Goal: Register for event/course

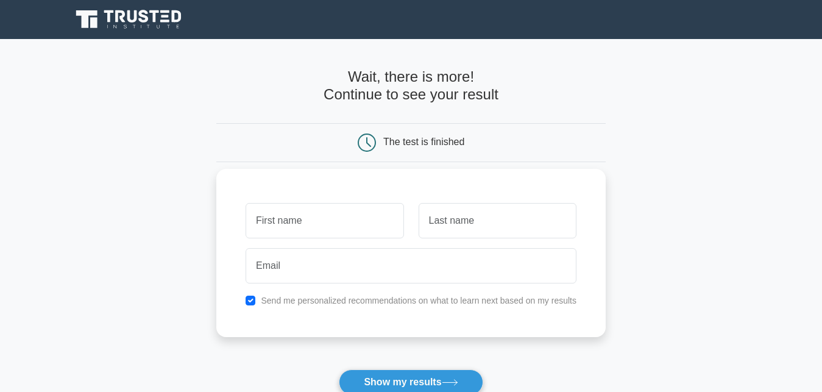
click at [365, 217] on input "text" at bounding box center [325, 220] width 158 height 35
type input "a"
type input "Aze"
click at [442, 217] on input "text" at bounding box center [498, 220] width 158 height 35
type input "Abdulmalik"
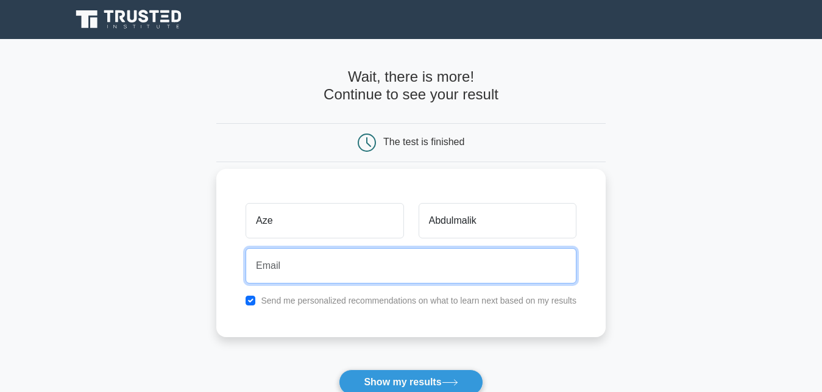
click at [367, 265] on input "email" at bounding box center [411, 265] width 331 height 35
type input "[EMAIL_ADDRESS][DOMAIN_NAME]"
click at [339, 369] on button "Show my results" at bounding box center [411, 382] width 144 height 26
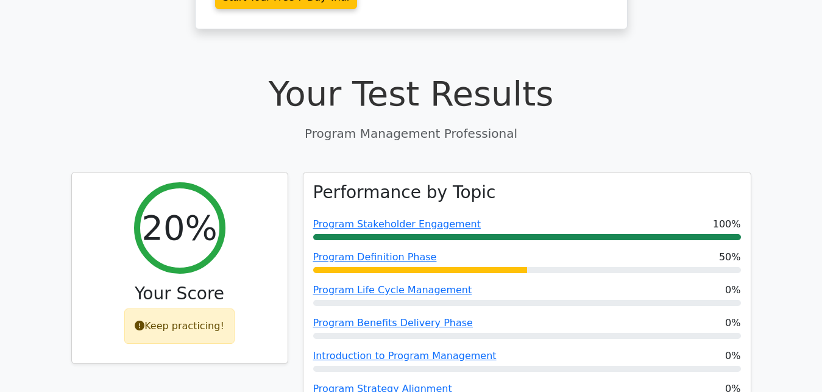
scroll to position [342, 0]
